Goal: Task Accomplishment & Management: Manage account settings

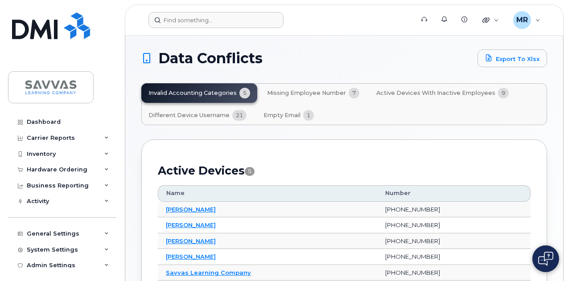
scroll to position [4, 0]
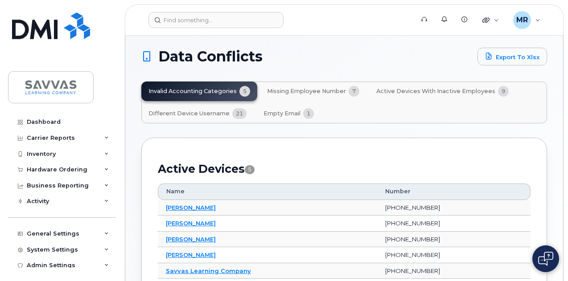
click at [191, 116] on button "Different Device Username 21" at bounding box center [197, 114] width 112 height 20
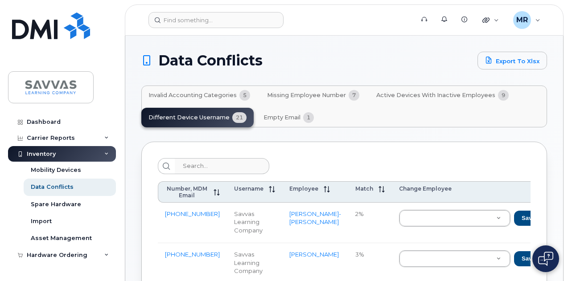
click at [405, 92] on span "Active Devices with Inactive Employees" at bounding box center [435, 95] width 119 height 7
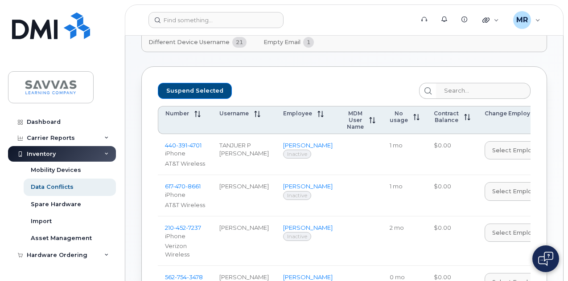
scroll to position [65, 0]
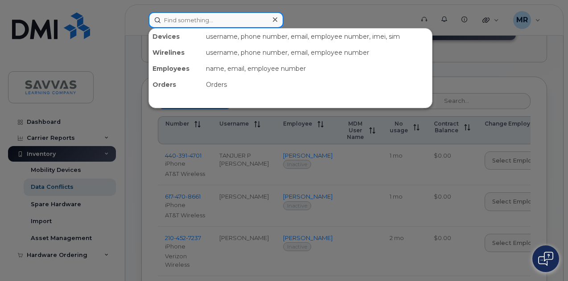
click at [194, 22] on input at bounding box center [215, 20] width 135 height 16
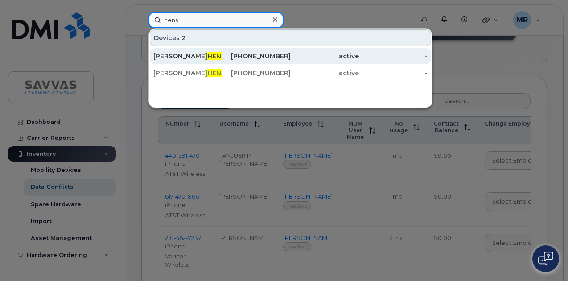
type input "hens"
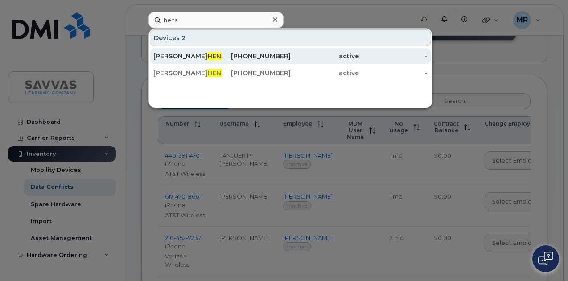
click at [210, 54] on div "KRISTI HENS LEY" at bounding box center [187, 56] width 69 height 9
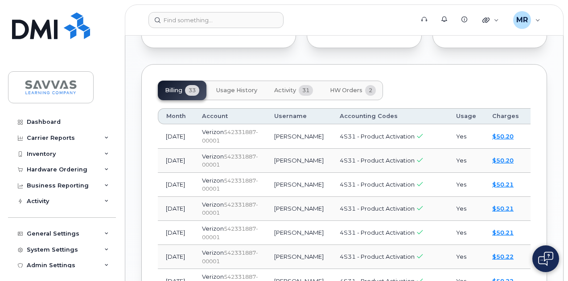
scroll to position [904, 0]
click at [330, 86] on span "HW Orders" at bounding box center [346, 89] width 33 height 7
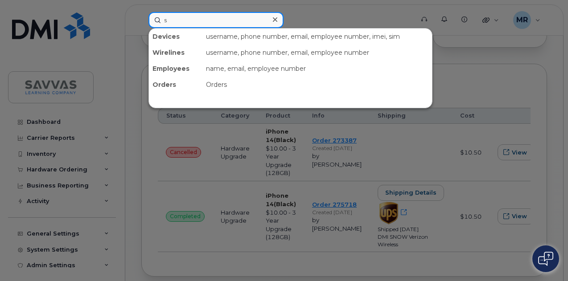
click at [191, 23] on input "s" at bounding box center [215, 20] width 135 height 16
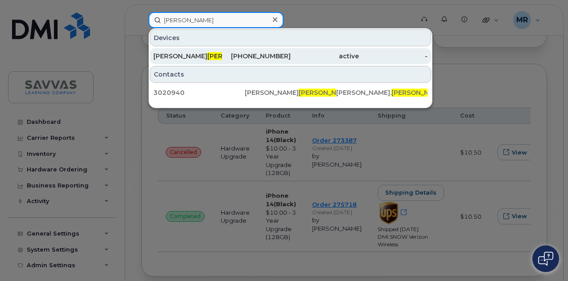
type input "sayers"
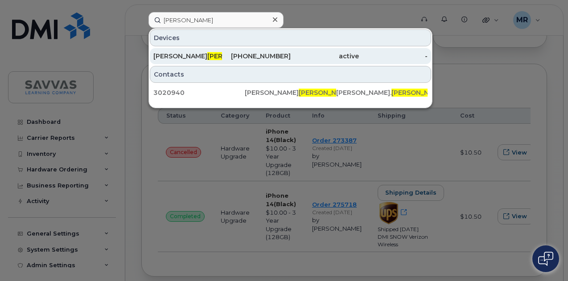
click at [214, 61] on div "SCOTT SAYERS" at bounding box center [187, 56] width 69 height 16
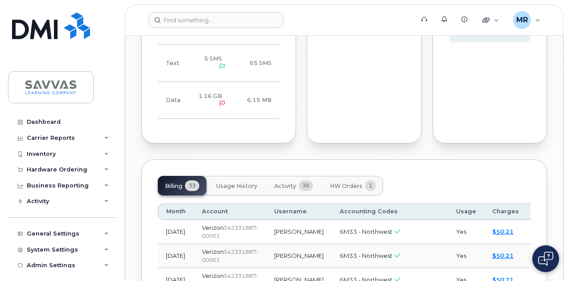
scroll to position [819, 0]
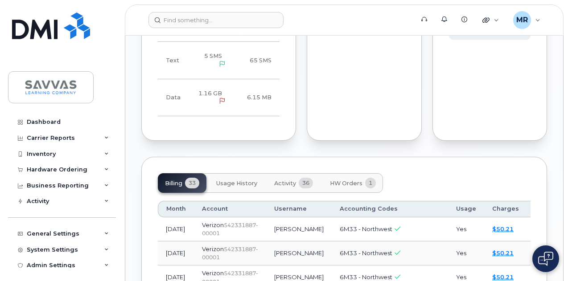
click at [355, 180] on span "HW Orders" at bounding box center [346, 183] width 33 height 7
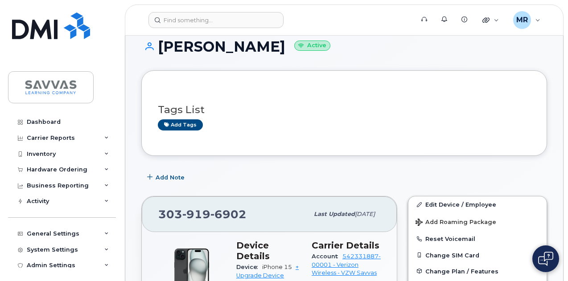
scroll to position [76, 0]
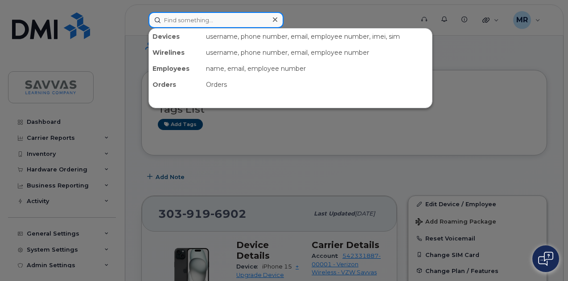
click at [205, 18] on input at bounding box center [215, 20] width 135 height 16
paste input "[PERSON_NAME]"
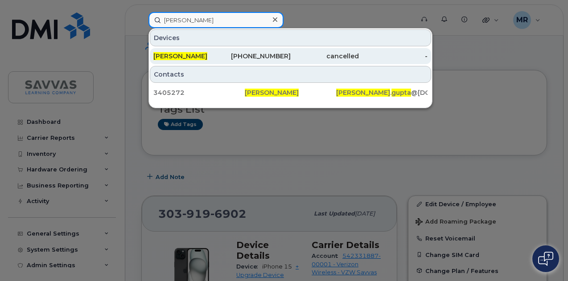
type input "[PERSON_NAME]"
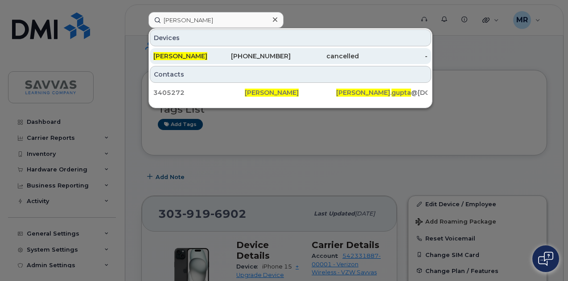
click at [203, 58] on div "[PERSON_NAME]" at bounding box center [187, 56] width 69 height 9
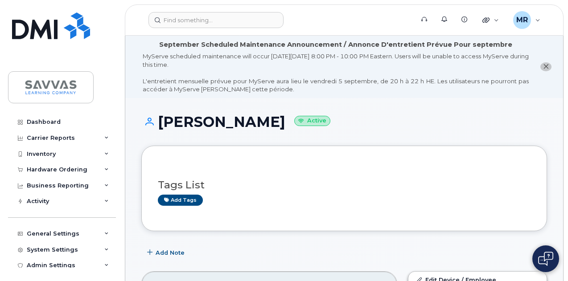
scroll to position [42, 0]
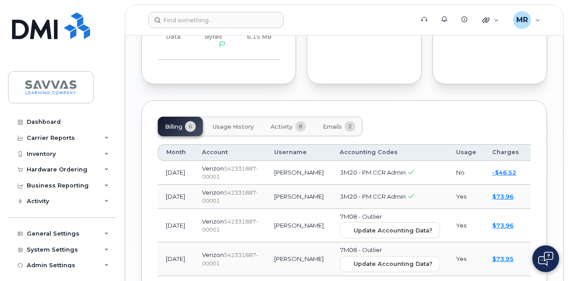
scroll to position [840, 0]
click at [325, 123] on span "Emails" at bounding box center [332, 126] width 19 height 7
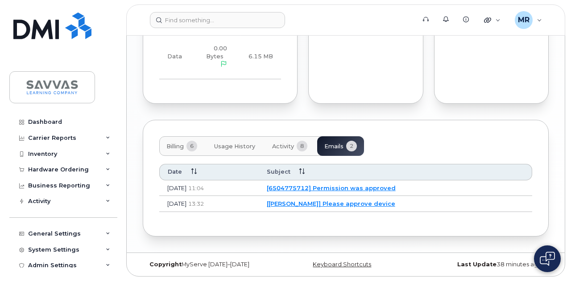
scroll to position [765, 0]
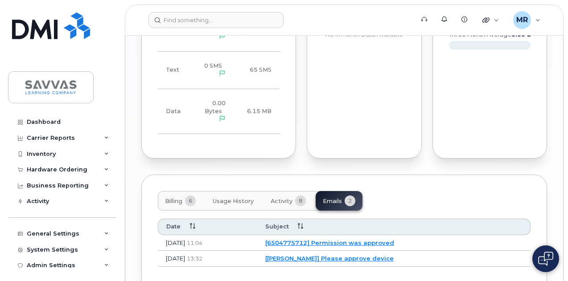
click at [383, 239] on link "[6504775712] Permission was approved" at bounding box center [329, 242] width 129 height 7
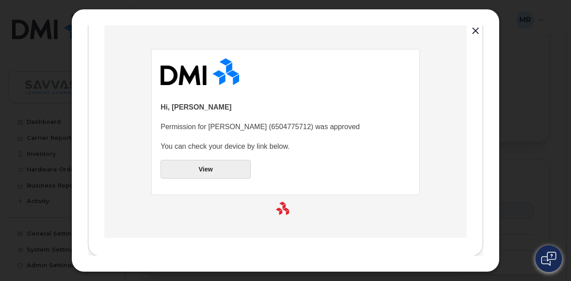
scroll to position [86, 0]
click at [224, 170] on link "View" at bounding box center [206, 169] width 90 height 19
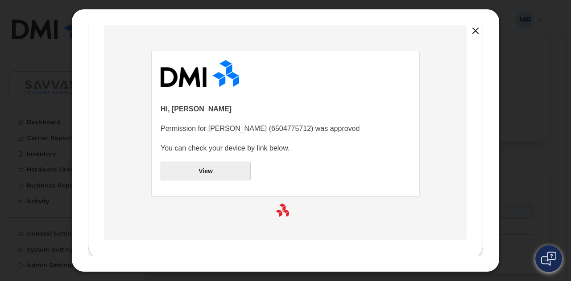
scroll to position [0, 0]
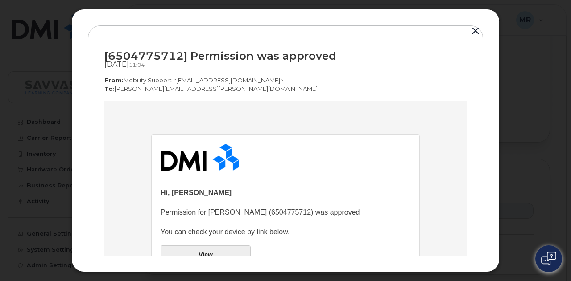
click at [476, 28] on button "button" at bounding box center [475, 31] width 13 height 12
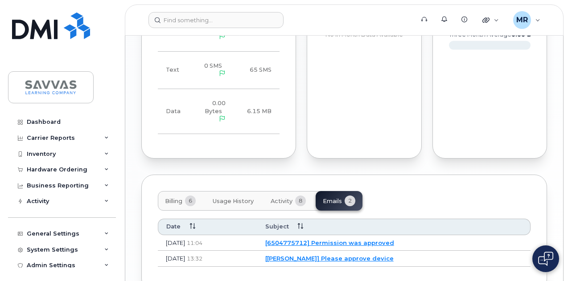
click at [354, 255] on link "[Anjuli Gupta] Please approve device" at bounding box center [329, 258] width 128 height 7
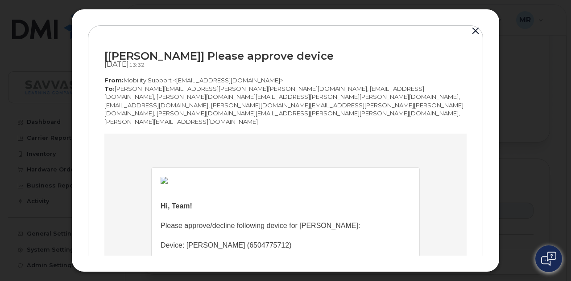
click at [475, 34] on button "button" at bounding box center [475, 31] width 13 height 12
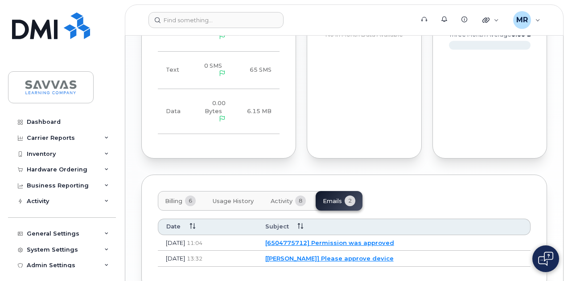
click at [282, 191] on button "Activity 8" at bounding box center [287, 201] width 49 height 20
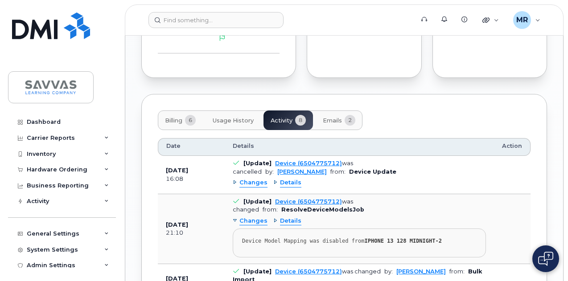
scroll to position [917, 0]
